Goal: Complete application form: Complete application form

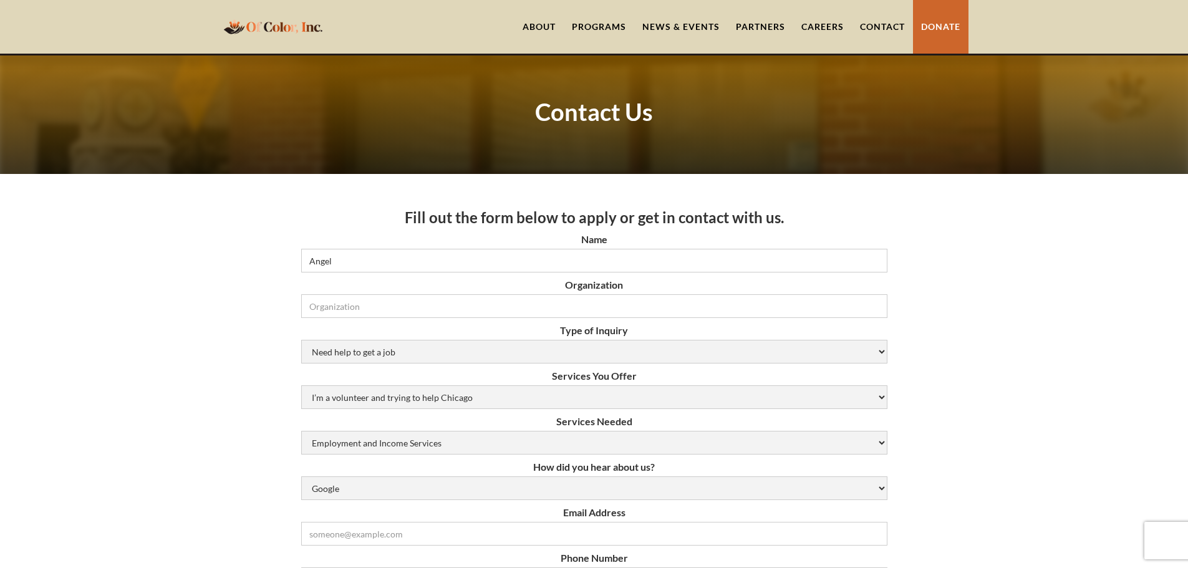
scroll to position [62, 0]
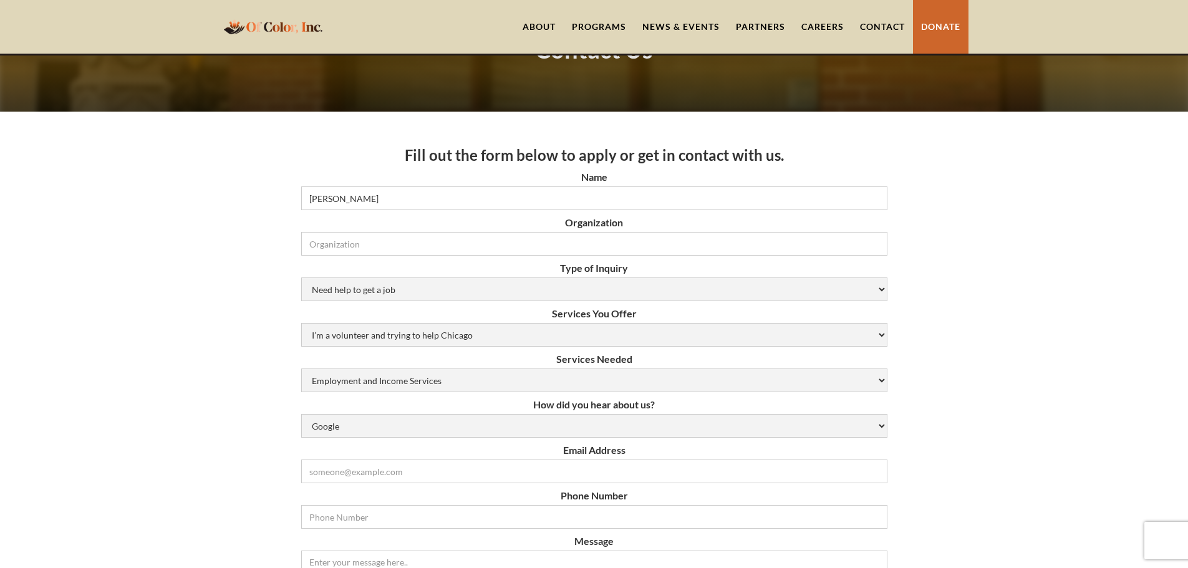
type input "[PERSON_NAME]"
click at [601, 294] on select "Need help to get a job [DEMOGRAPHIC_DATA] or Donation Partnership Other" at bounding box center [594, 289] width 586 height 24
click at [564, 339] on select "I’m a volunteer and trying to help Chicago Resume Help Mock Interviewing Mentor…" at bounding box center [594, 335] width 586 height 24
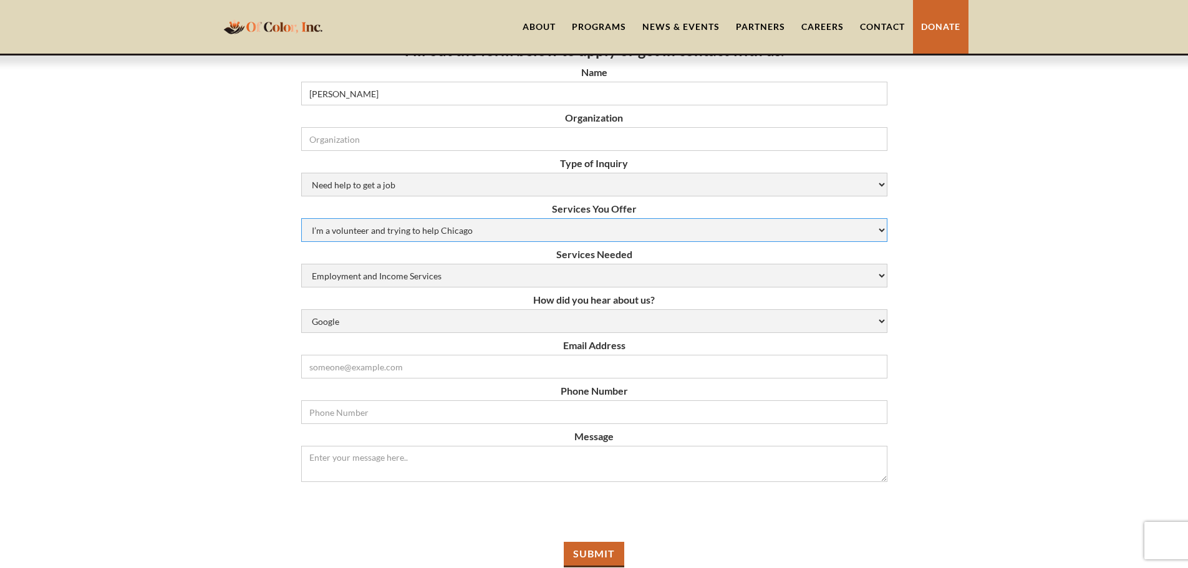
scroll to position [187, 0]
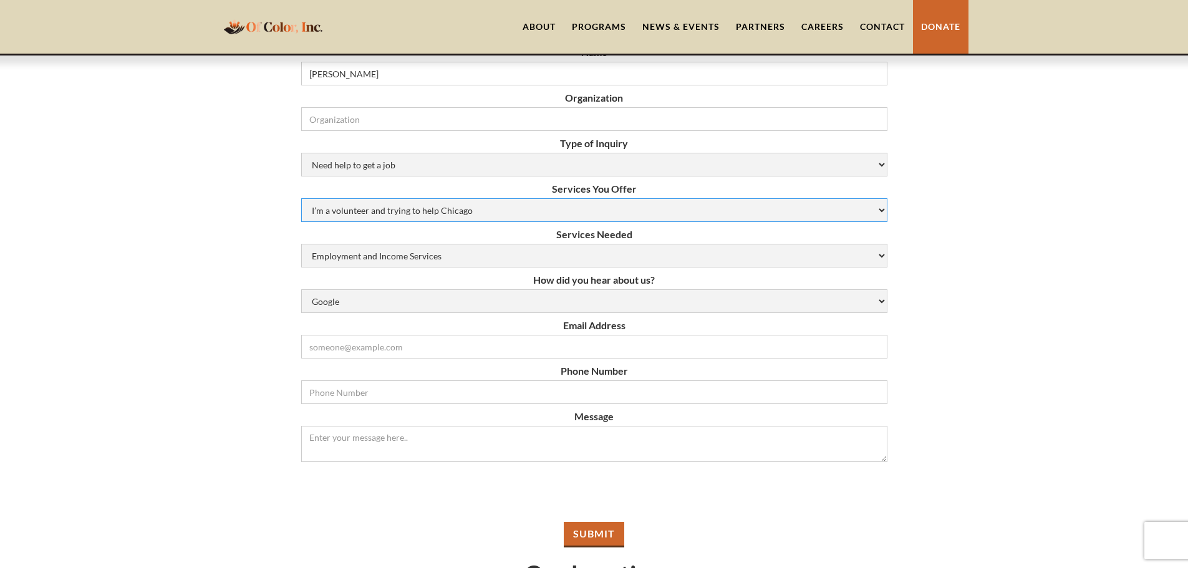
click at [508, 205] on select "I’m a volunteer and trying to help Chicago Resume Help Mock Interviewing Mentor…" at bounding box center [594, 210] width 586 height 24
select select "job-opportunities"
click at [301, 198] on select "I’m a volunteer and trying to help Chicago Resume Help Mock Interviewing Mentor…" at bounding box center [594, 210] width 586 height 24
click at [516, 259] on select "Employment and Income Services Flexible Housing Pool Services HUD Housing Servi…" at bounding box center [594, 256] width 586 height 24
click at [301, 244] on select "Employment and Income Services Flexible Housing Pool Services HUD Housing Servi…" at bounding box center [594, 256] width 586 height 24
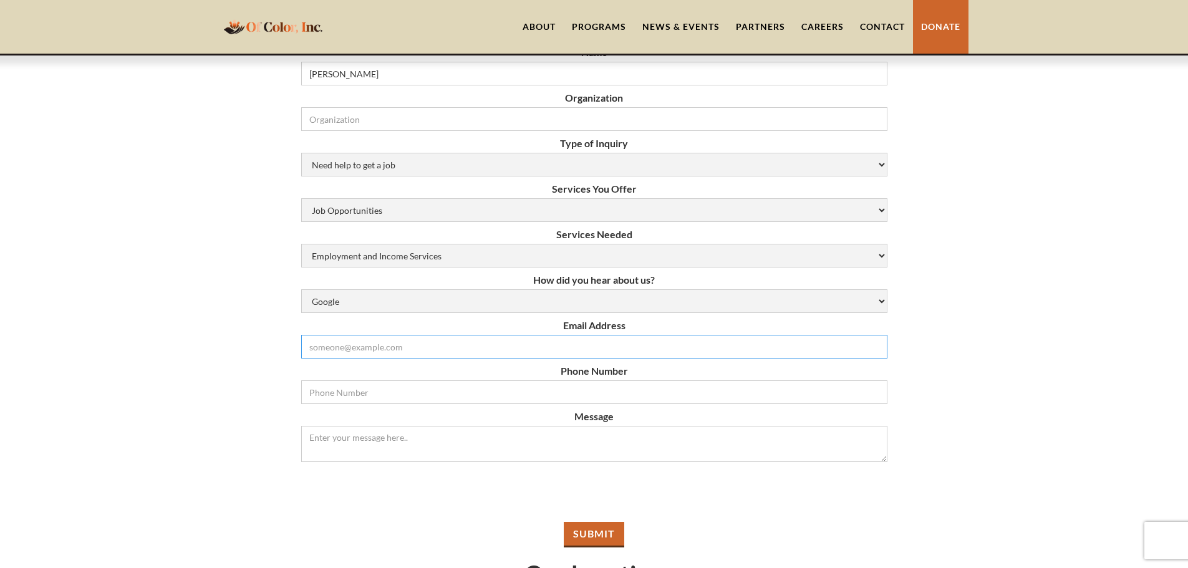
click at [554, 343] on input "Email Form" at bounding box center [594, 347] width 586 height 24
type input "[EMAIL_ADDRESS][DOMAIN_NAME]"
click at [411, 398] on input "Email Form" at bounding box center [594, 392] width 586 height 24
type input "[PHONE_NUMBER]"
click at [412, 433] on textarea "Message" at bounding box center [594, 444] width 586 height 36
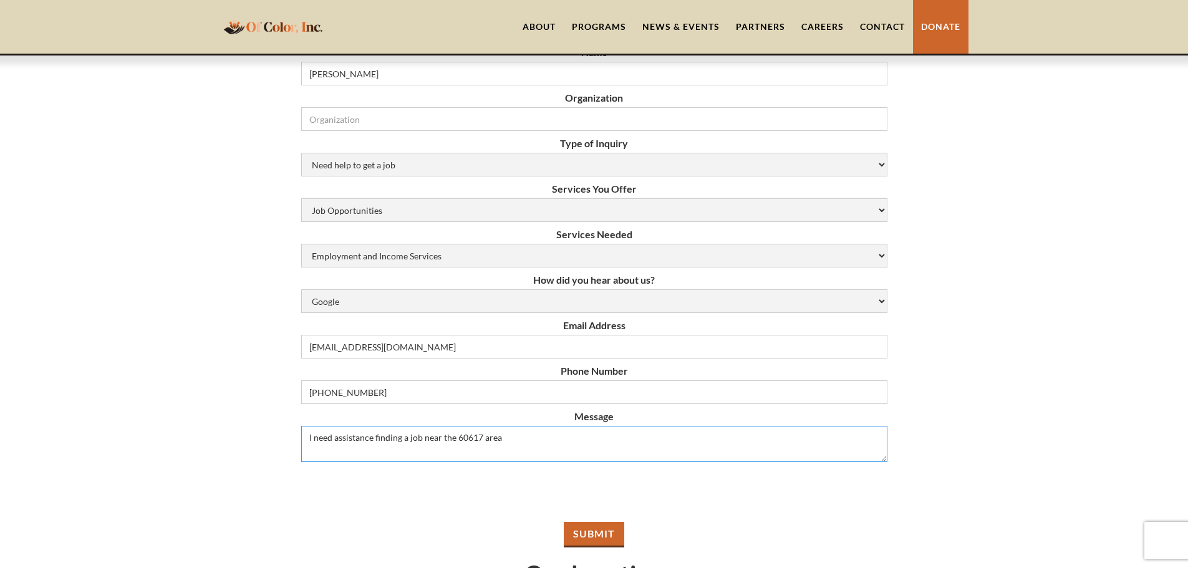
type textarea "I need assistance finding a job near the 60617 area"
click at [602, 534] on input "Submit" at bounding box center [594, 535] width 60 height 26
click at [469, 124] on input "Organization" at bounding box center [594, 119] width 586 height 24
click at [418, 117] on input "Organization" at bounding box center [594, 119] width 586 height 24
type input "NA"
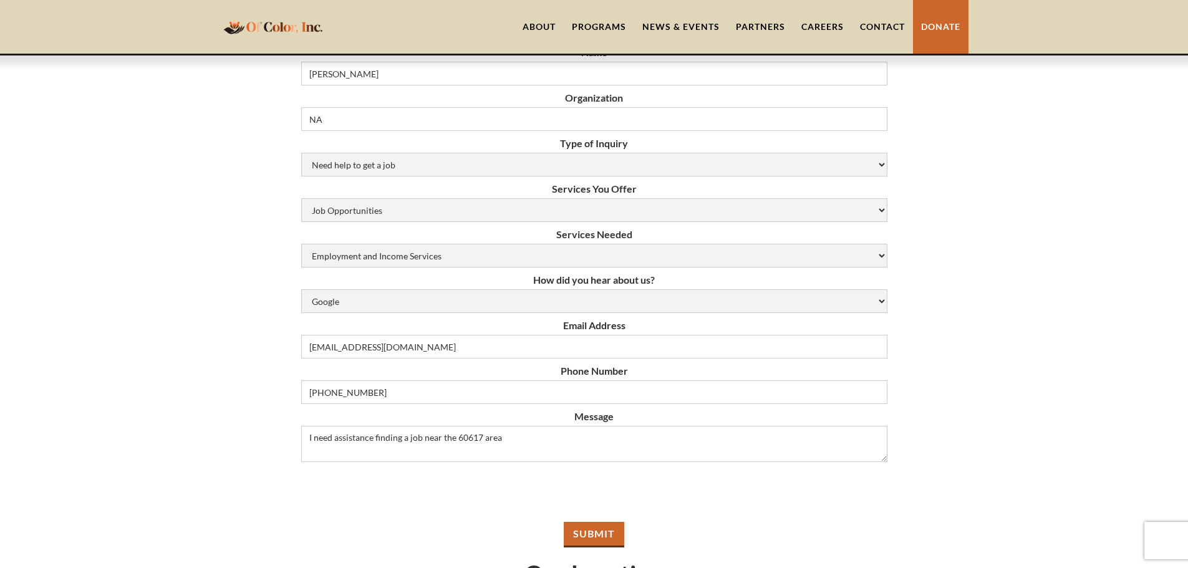
click at [593, 532] on input "Submit" at bounding box center [594, 535] width 60 height 26
type input "Please wait..."
